Goal: Find specific page/section: Find specific page/section

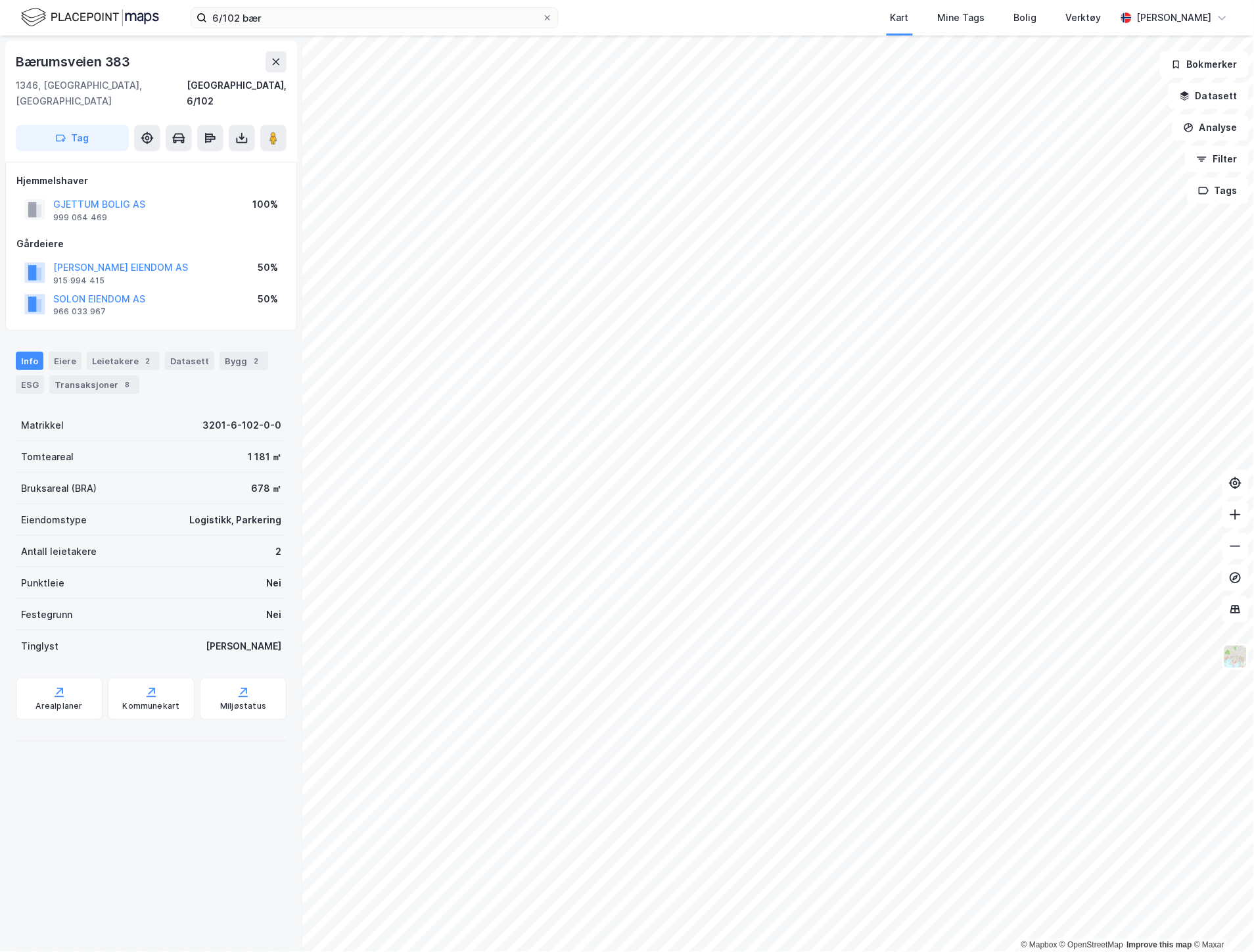
click at [278, 6] on div "6/102 bær Kart Mine Tags Bolig Verktøy [PERSON_NAME]" at bounding box center [627, 18] width 1254 height 36
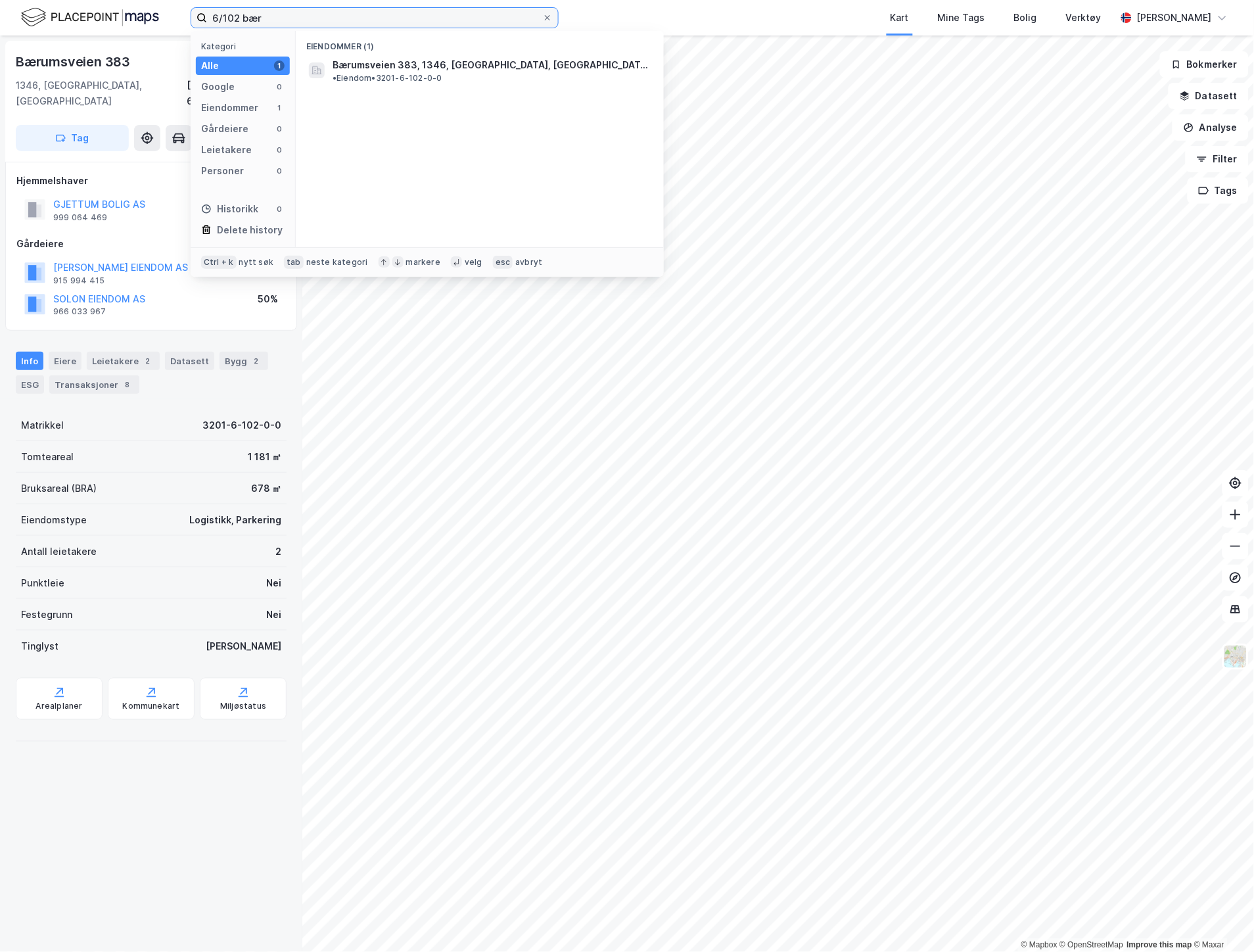
drag, startPoint x: 284, startPoint y: 12, endPoint x: 195, endPoint y: 8, distance: 89.1
click at [195, 8] on label "6/102 bær" at bounding box center [375, 18] width 368 height 21
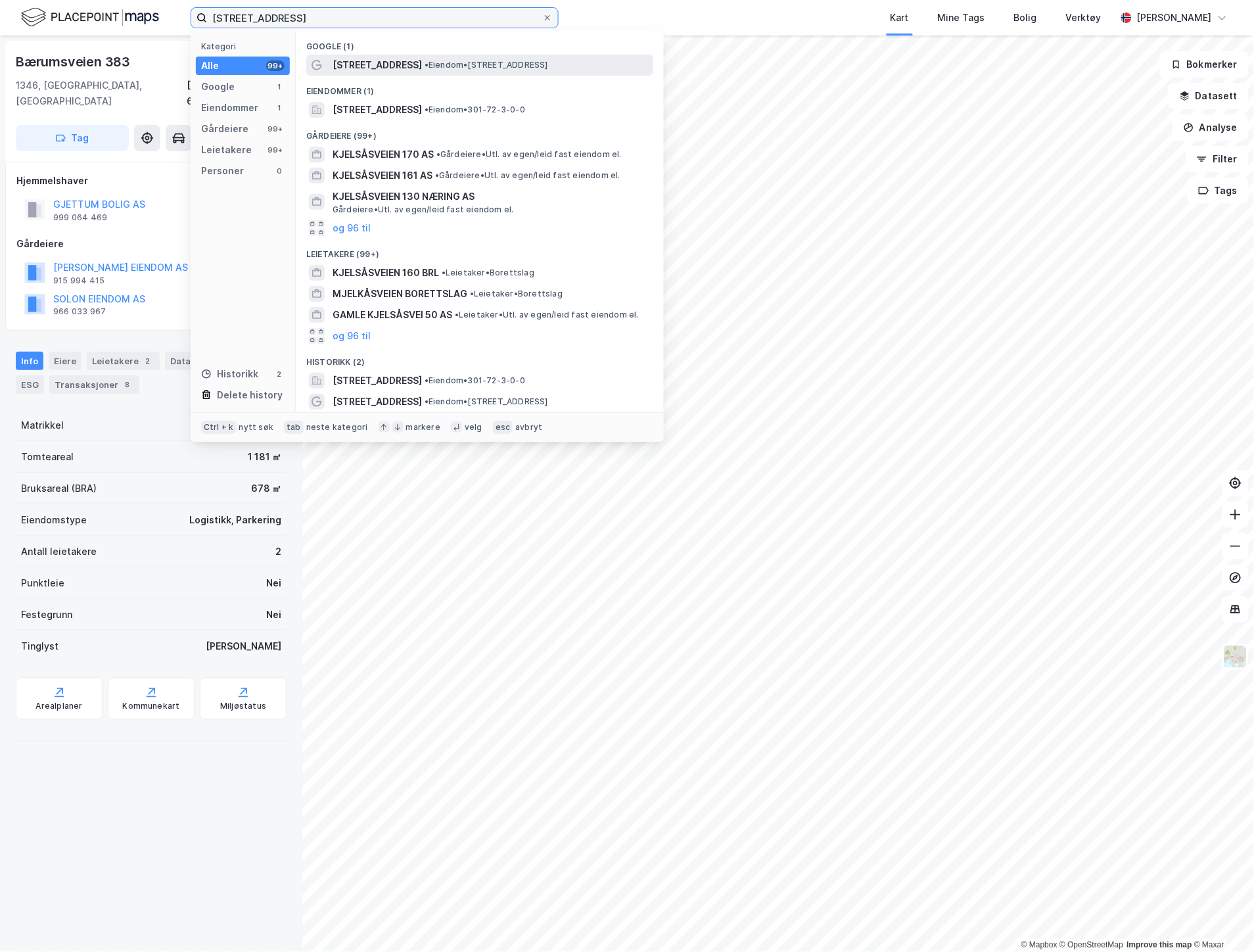
type input "[STREET_ADDRESS]"
click at [362, 60] on span "[STREET_ADDRESS]" at bounding box center [377, 65] width 90 height 16
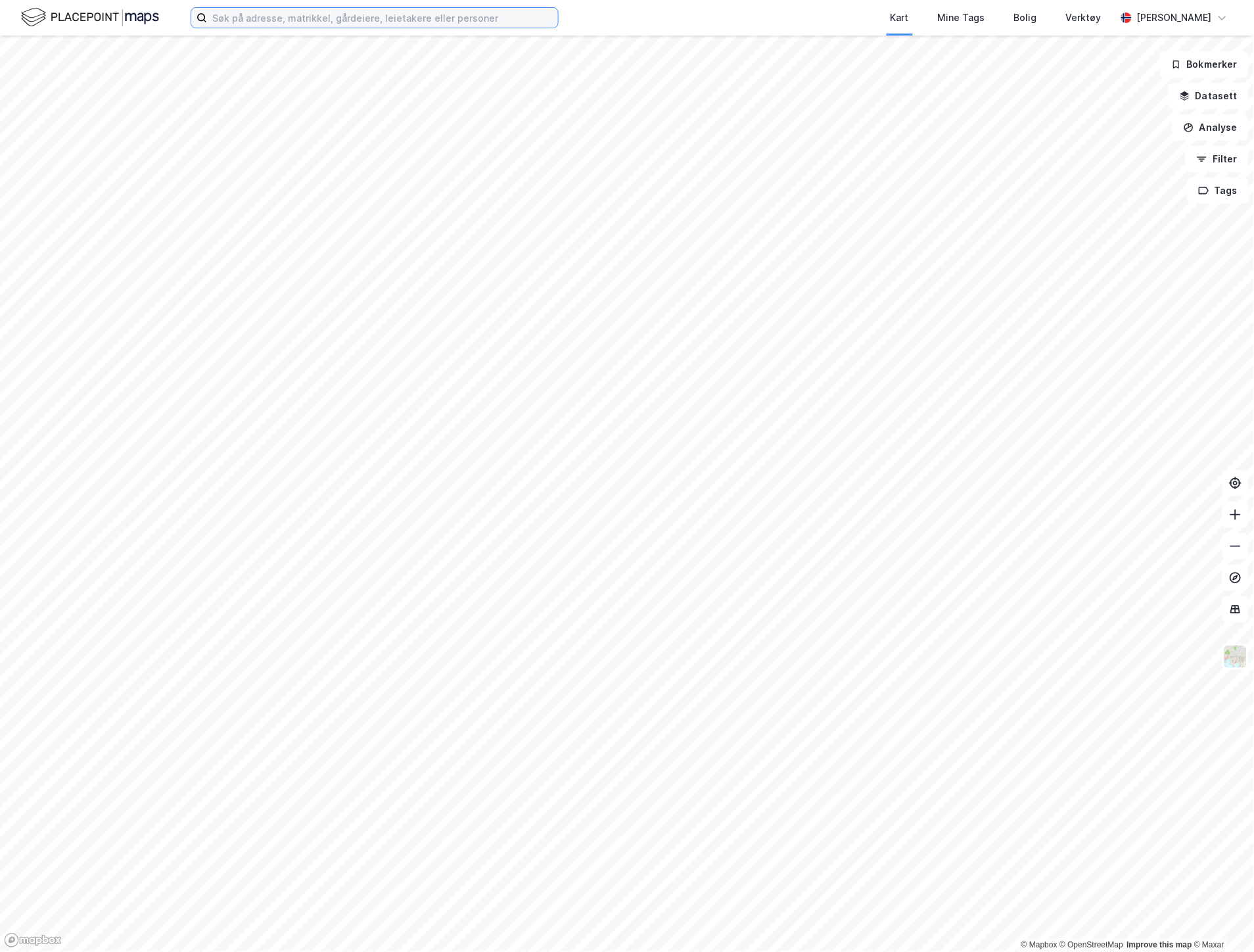
click at [284, 25] on input at bounding box center [382, 17] width 351 height 20
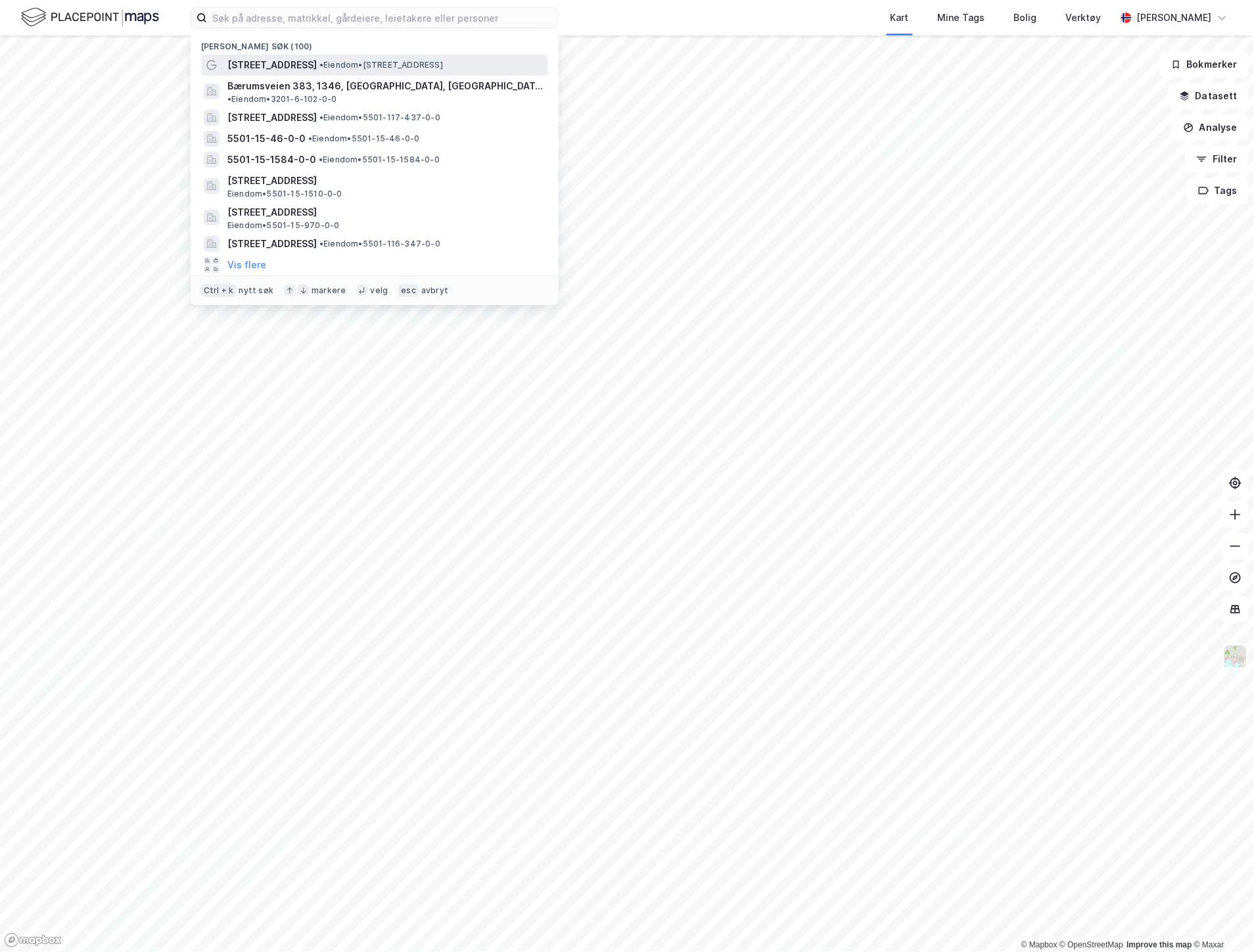
click at [277, 70] on span "[STREET_ADDRESS]" at bounding box center [272, 65] width 90 height 16
